Goal: Task Accomplishment & Management: Manage account settings

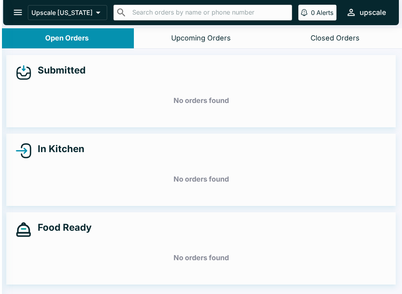
scroll to position [1, 0]
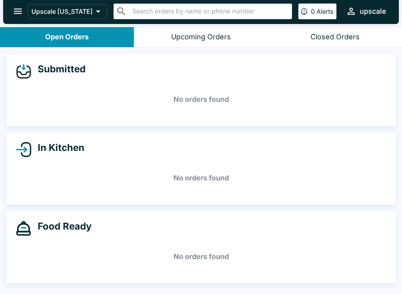
click at [18, 255] on h5 "No orders found" at bounding box center [201, 257] width 371 height 28
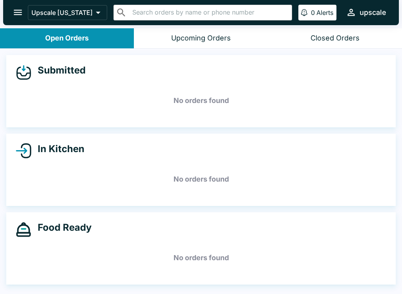
click at [18, 260] on h5 "No orders found" at bounding box center [201, 258] width 371 height 28
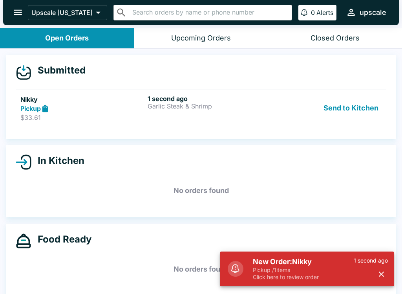
click at [172, 101] on h6 "1 second ago" at bounding box center [210, 99] width 124 height 8
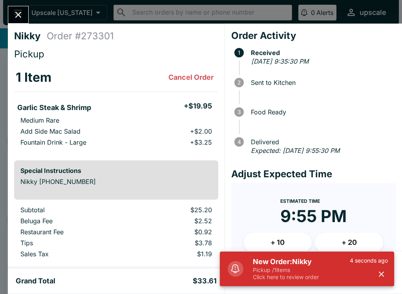
click at [373, 277] on div "4 seconds ago" at bounding box center [369, 269] width 38 height 24
click at [380, 274] on icon "button" at bounding box center [381, 274] width 9 height 9
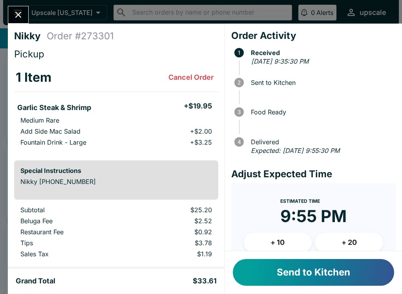
click at [336, 267] on button "Send to Kitchen" at bounding box center [314, 272] width 162 height 27
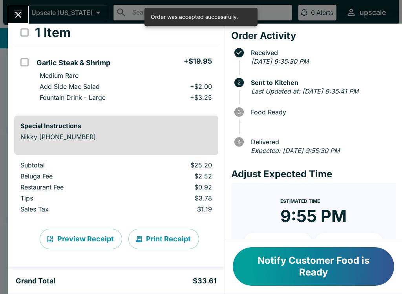
scroll to position [45, 0]
click at [166, 239] on button "Print Receipt" at bounding box center [164, 239] width 71 height 20
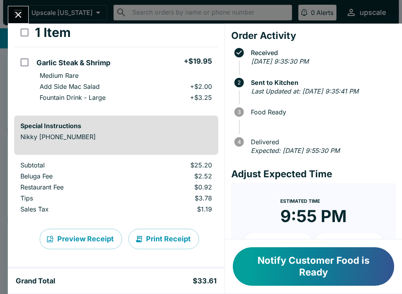
click at [20, 14] on icon "Close" at bounding box center [18, 15] width 6 height 6
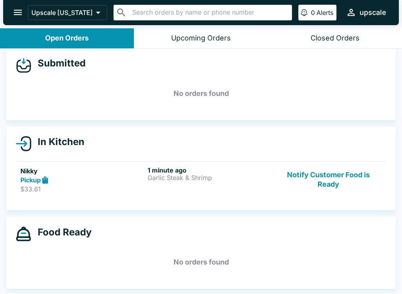
scroll to position [7, 0]
click at [132, 184] on div "Pickup" at bounding box center [82, 180] width 124 height 9
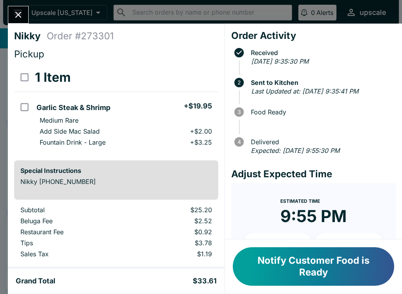
click at [14, 12] on icon "Close" at bounding box center [18, 14] width 11 height 11
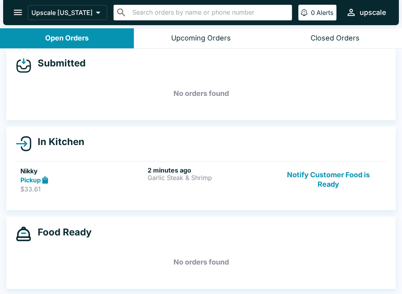
click at [112, 178] on div "Pickup" at bounding box center [82, 180] width 124 height 9
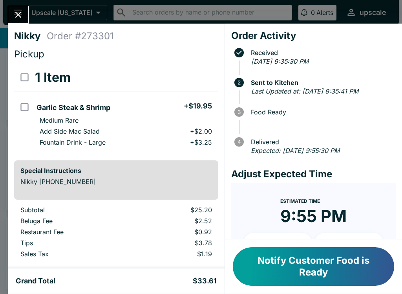
click at [324, 256] on button "Notify Customer Food is Ready" at bounding box center [314, 266] width 162 height 39
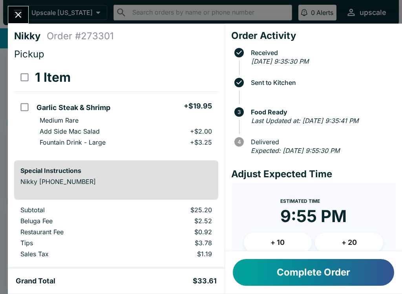
click at [318, 280] on button "Complete Order" at bounding box center [314, 272] width 162 height 27
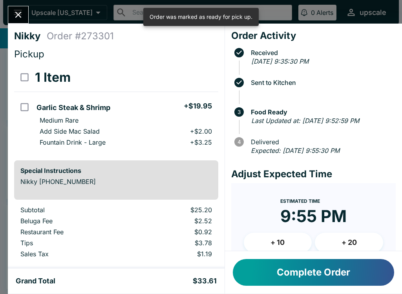
click at [302, 273] on button "Complete Order" at bounding box center [314, 272] width 162 height 27
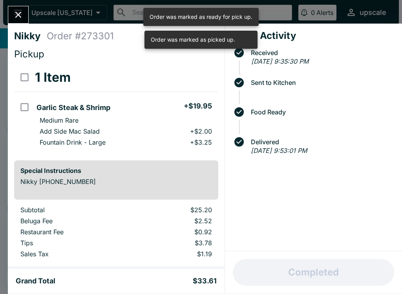
click at [9, 13] on button "Close" at bounding box center [18, 14] width 20 height 17
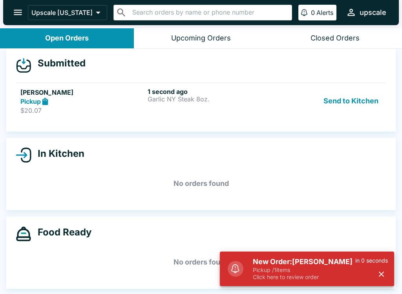
click at [280, 260] on h5 "New Order: [PERSON_NAME]" at bounding box center [304, 261] width 103 height 9
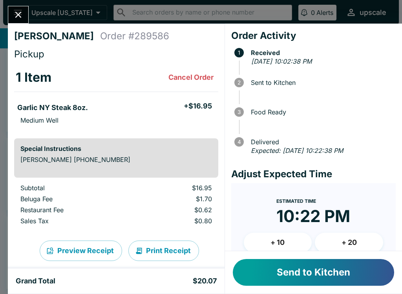
click at [161, 250] on button "Print Receipt" at bounding box center [164, 251] width 71 height 20
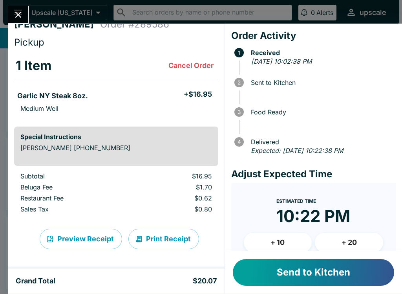
scroll to position [12, 0]
click at [276, 281] on button "Send to Kitchen" at bounding box center [314, 272] width 162 height 27
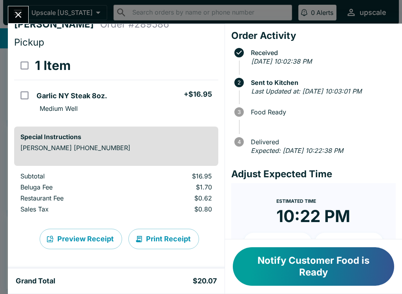
click at [162, 242] on button "Print Receipt" at bounding box center [164, 239] width 71 height 20
click at [2, 277] on div "[PERSON_NAME] Order # 289586 Pickup 1 Item Garlic NY Steak 8oz. + $16.95 Medium…" at bounding box center [201, 147] width 402 height 294
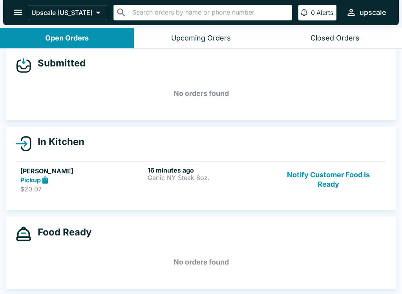
click at [45, 276] on h5 "No orders found" at bounding box center [201, 262] width 371 height 28
click at [335, 185] on button "Notify Customer Food is Ready" at bounding box center [329, 179] width 107 height 27
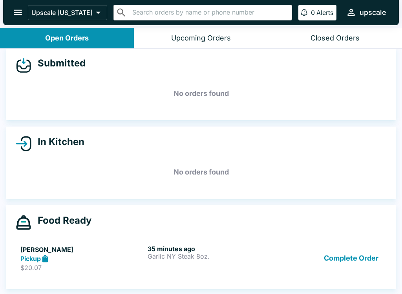
click at [365, 241] on link "[PERSON_NAME] Pickup $20.07 35 minutes ago Garlic NY Steak 8oz. Complete Order" at bounding box center [201, 258] width 371 height 37
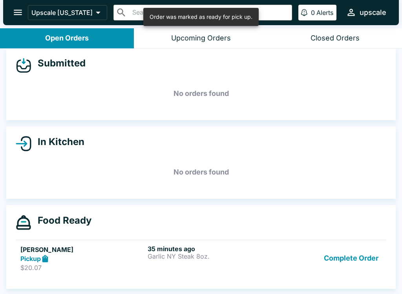
click at [351, 257] on button "Complete Order" at bounding box center [351, 258] width 61 height 27
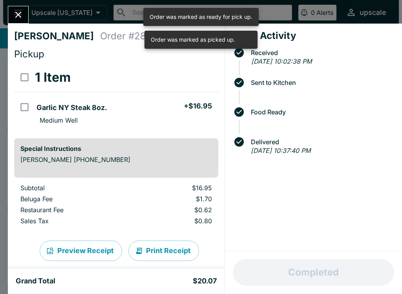
click at [25, 15] on button "Close" at bounding box center [18, 14] width 20 height 17
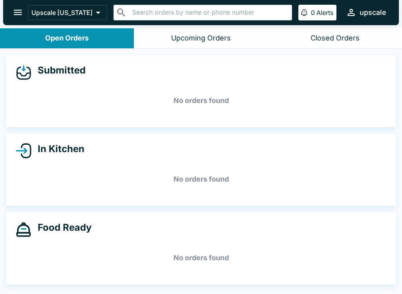
click at [19, 290] on div "Submitted No orders found In Kitchen No orders found Food Ready No orders found" at bounding box center [201, 172] width 402 height 247
click at [25, 290] on div "Submitted No orders found In Kitchen No orders found Food Ready No orders found" at bounding box center [201, 172] width 402 height 247
click at [52, 280] on div "Food Ready No orders found" at bounding box center [201, 248] width 390 height 72
click at [310, 129] on div "Submitted No orders found In Kitchen No orders found Food Ready No orders found" at bounding box center [201, 172] width 402 height 247
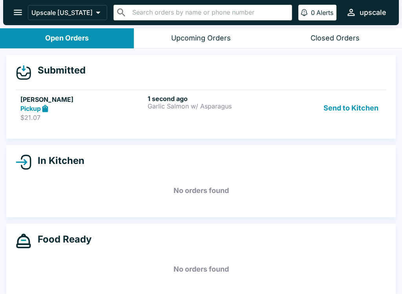
click at [163, 112] on div "1 second ago Garlic Salmon w/ Asparagus" at bounding box center [210, 108] width 124 height 27
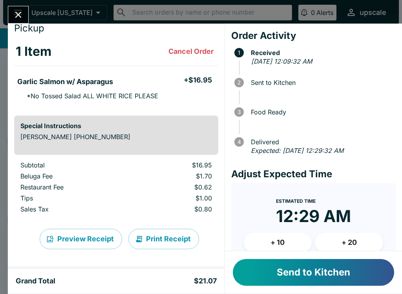
scroll to position [26, 0]
click at [184, 50] on button "Cancel Order" at bounding box center [190, 52] width 51 height 16
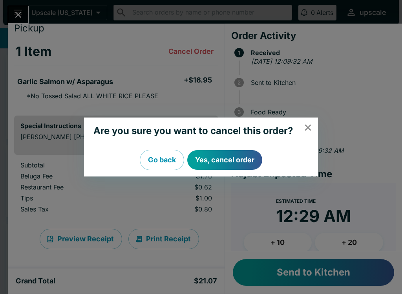
click at [156, 160] on button "Go back" at bounding box center [162, 160] width 44 height 20
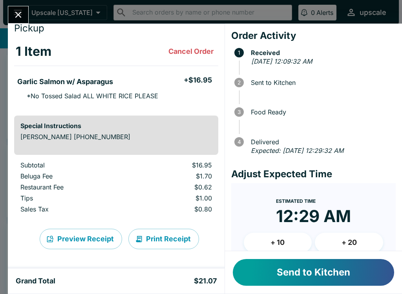
click at [193, 49] on button "Cancel Order" at bounding box center [190, 52] width 51 height 16
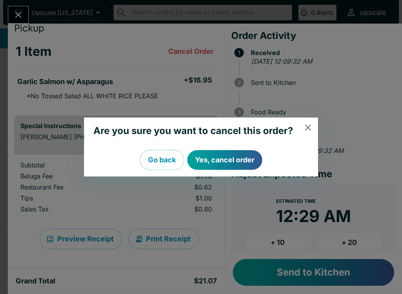
click at [228, 158] on button "Yes, cancel order" at bounding box center [224, 160] width 75 height 20
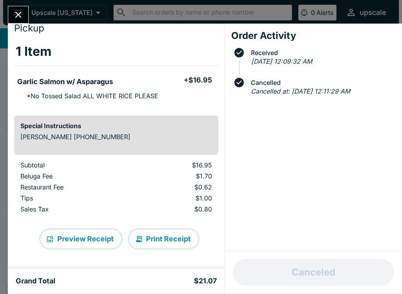
click at [200, 76] on h5 "+ $16.95" at bounding box center [198, 79] width 28 height 9
click at [198, 79] on h5 "+ $16.95" at bounding box center [198, 79] width 28 height 9
click at [96, 89] on li "* No Tossed Salad ALL WHITE RICE PLEASE" at bounding box center [116, 96] width 204 height 14
click at [14, 17] on icon "Close" at bounding box center [18, 14] width 11 height 11
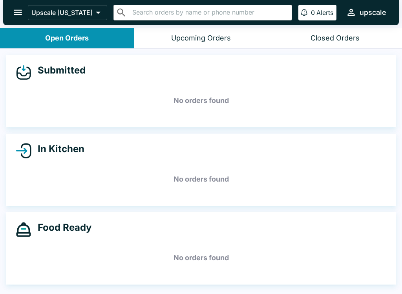
click at [190, 32] on button "Upcoming Orders" at bounding box center [201, 38] width 134 height 20
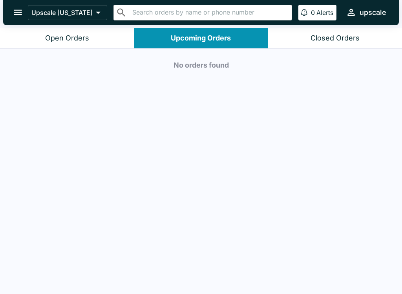
click at [327, 38] on div "Closed Orders" at bounding box center [335, 38] width 49 height 9
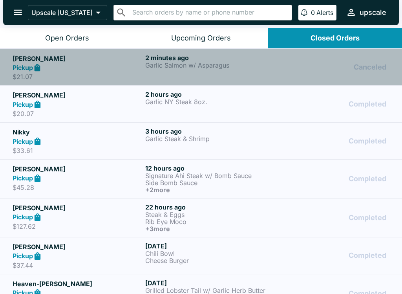
click at [178, 56] on h6 "2 minutes ago" at bounding box center [210, 58] width 130 height 8
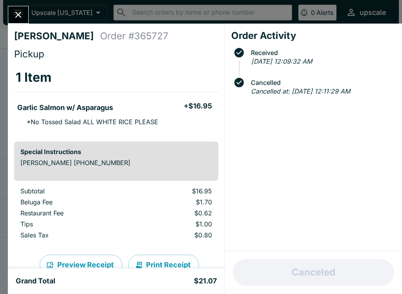
click at [65, 115] on li "* No Tossed Salad ALL WHITE RICE PLEASE" at bounding box center [116, 122] width 204 height 14
click at [81, 112] on li "Garlic Salmon w/ Asparagus + $16.95" at bounding box center [116, 106] width 204 height 17
click at [66, 112] on h5 "Garlic Salmon w/ Asparagus" at bounding box center [65, 107] width 96 height 9
click at [65, 110] on h5 "Garlic Salmon w/ Asparagus" at bounding box center [65, 107] width 96 height 9
click at [83, 116] on li "* No Tossed Salad ALL WHITE RICE PLEASE" at bounding box center [116, 122] width 204 height 14
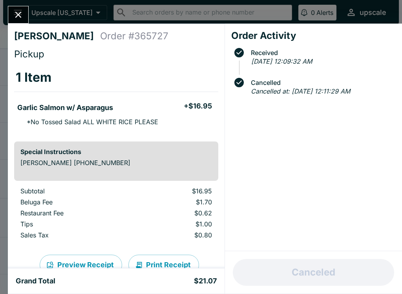
click at [82, 116] on li "* No Tossed Salad ALL WHITE RICE PLEASE" at bounding box center [116, 122] width 204 height 14
click at [88, 113] on li "Garlic Salmon w/ Asparagus + $16.95" at bounding box center [116, 106] width 204 height 17
click at [201, 107] on h5 "+ $16.95" at bounding box center [198, 105] width 28 height 9
click at [68, 110] on h5 "Garlic Salmon w/ Asparagus" at bounding box center [65, 107] width 96 height 9
click at [65, 117] on li "* No Tossed Salad ALL WHITE RICE PLEASE" at bounding box center [116, 122] width 204 height 14
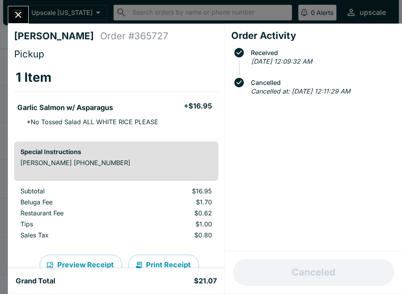
click at [64, 117] on li "* No Tossed Salad ALL WHITE RICE PLEASE" at bounding box center [116, 122] width 204 height 14
click at [14, 14] on icon "Close" at bounding box center [18, 14] width 11 height 11
